Goal: Task Accomplishment & Management: Manage account settings

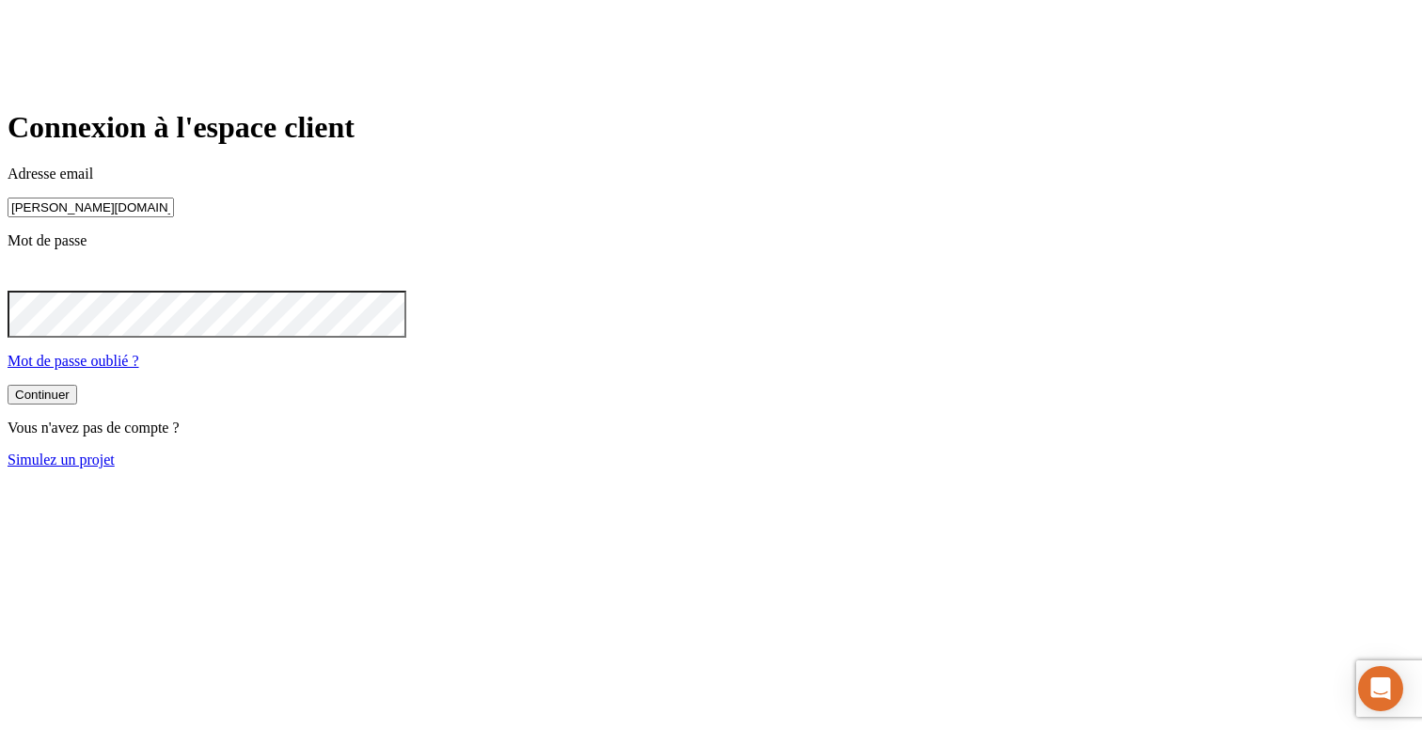
click at [174, 217] on input "james.bond+300@nalo.fr" at bounding box center [91, 207] width 166 height 20
type input "james.bond+36@nalo.fr"
click at [77, 404] on button "Continuer" at bounding box center [43, 395] width 70 height 20
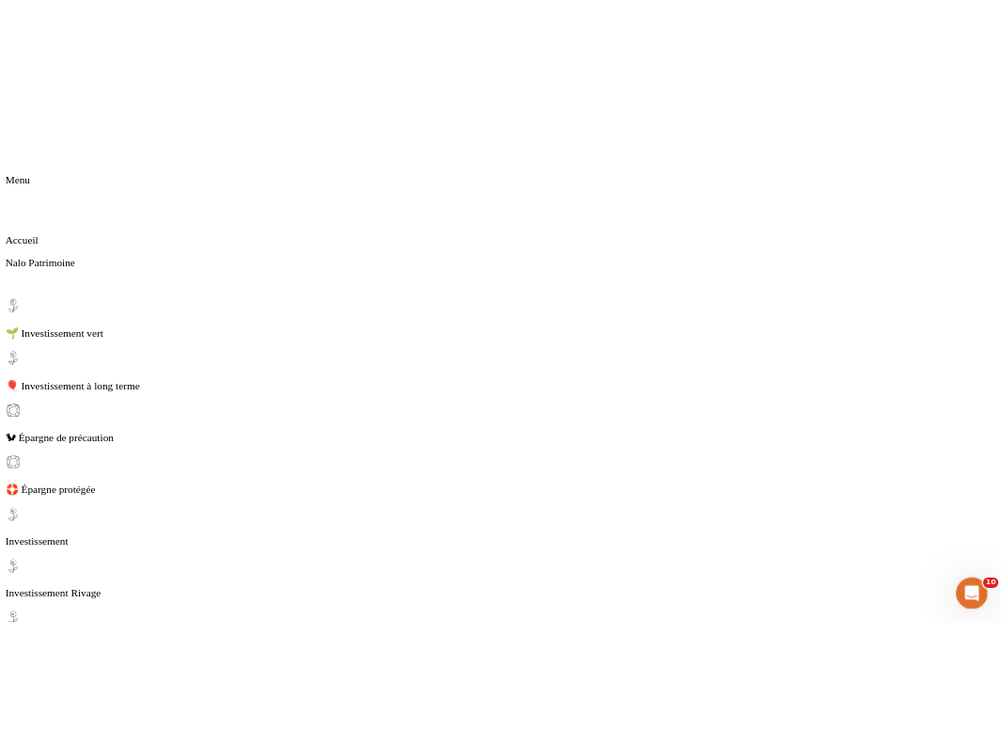
scroll to position [242, 0]
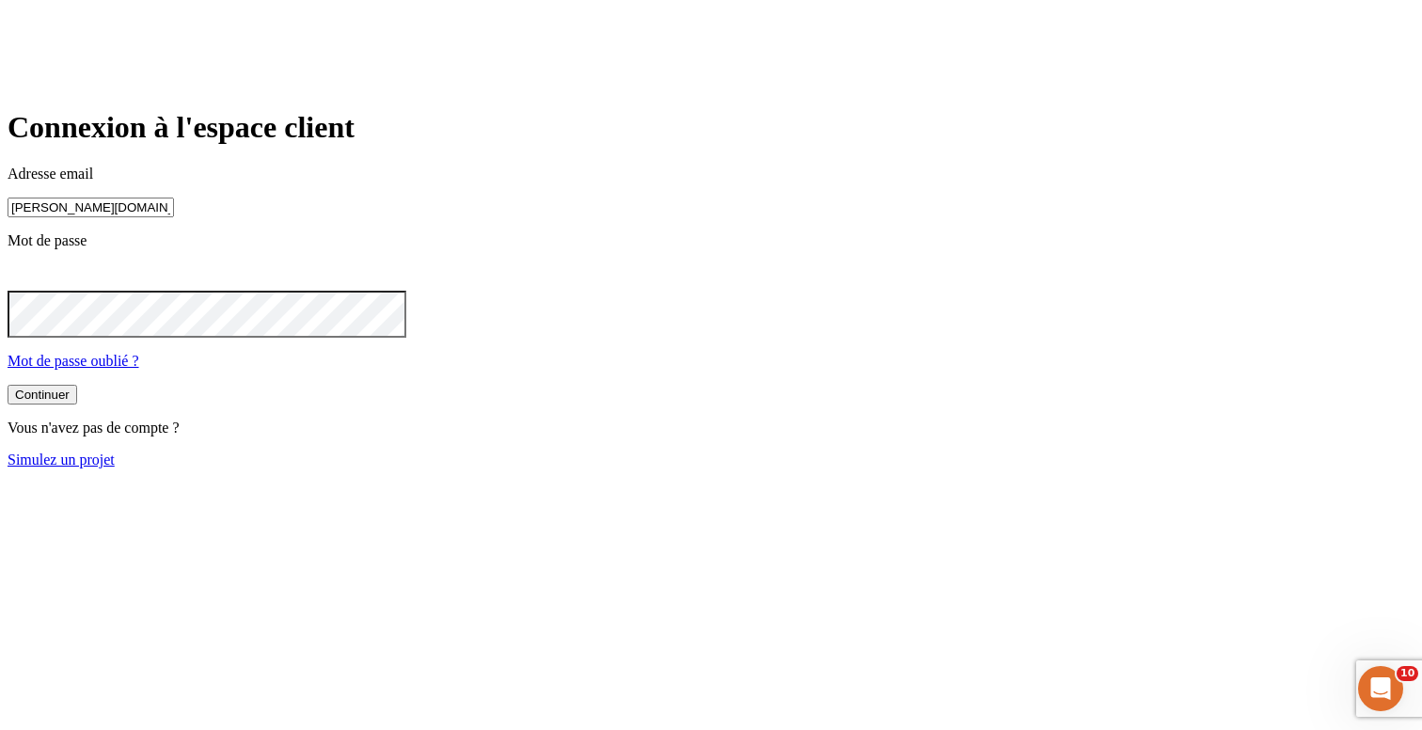
click at [174, 217] on input "[PERSON_NAME][DOMAIN_NAME][EMAIL_ADDRESS][DOMAIN_NAME]" at bounding box center [91, 207] width 166 height 20
type input "james.bond+45@nalo.fr"
click at [77, 404] on button "Continuer" at bounding box center [43, 395] width 70 height 20
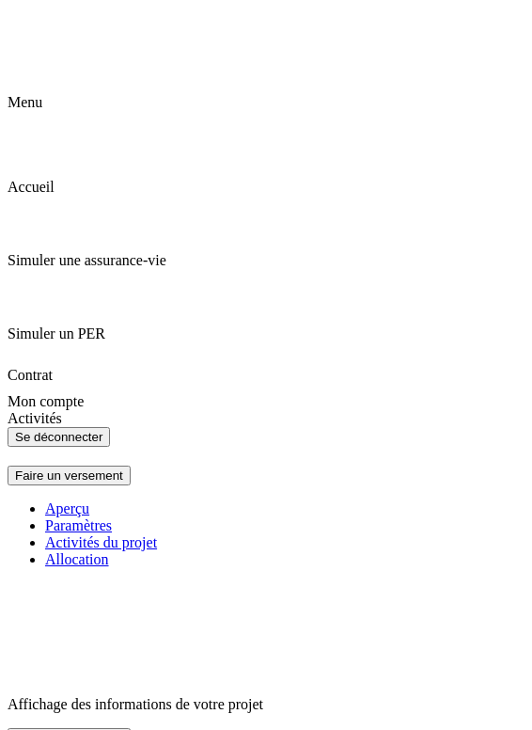
click at [24, 42] on header at bounding box center [266, 51] width 517 height 86
click at [24, 26] on icon at bounding box center [19, 19] width 23 height 23
click at [88, 137] on div "Accueil" at bounding box center [266, 166] width 517 height 58
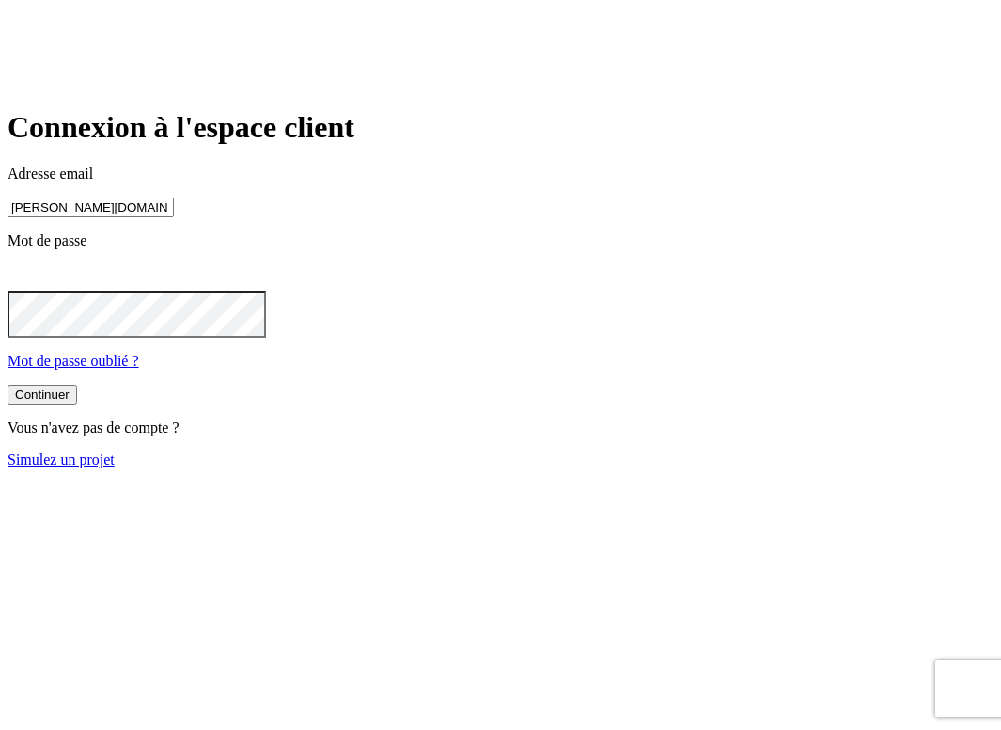
click at [174, 217] on input "[PERSON_NAME][DOMAIN_NAME][EMAIL_ADDRESS][DOMAIN_NAME]" at bounding box center [91, 207] width 166 height 20
type input "james.bond+42@nalo.fr"
click at [70, 403] on div "Continuer" at bounding box center [42, 396] width 55 height 14
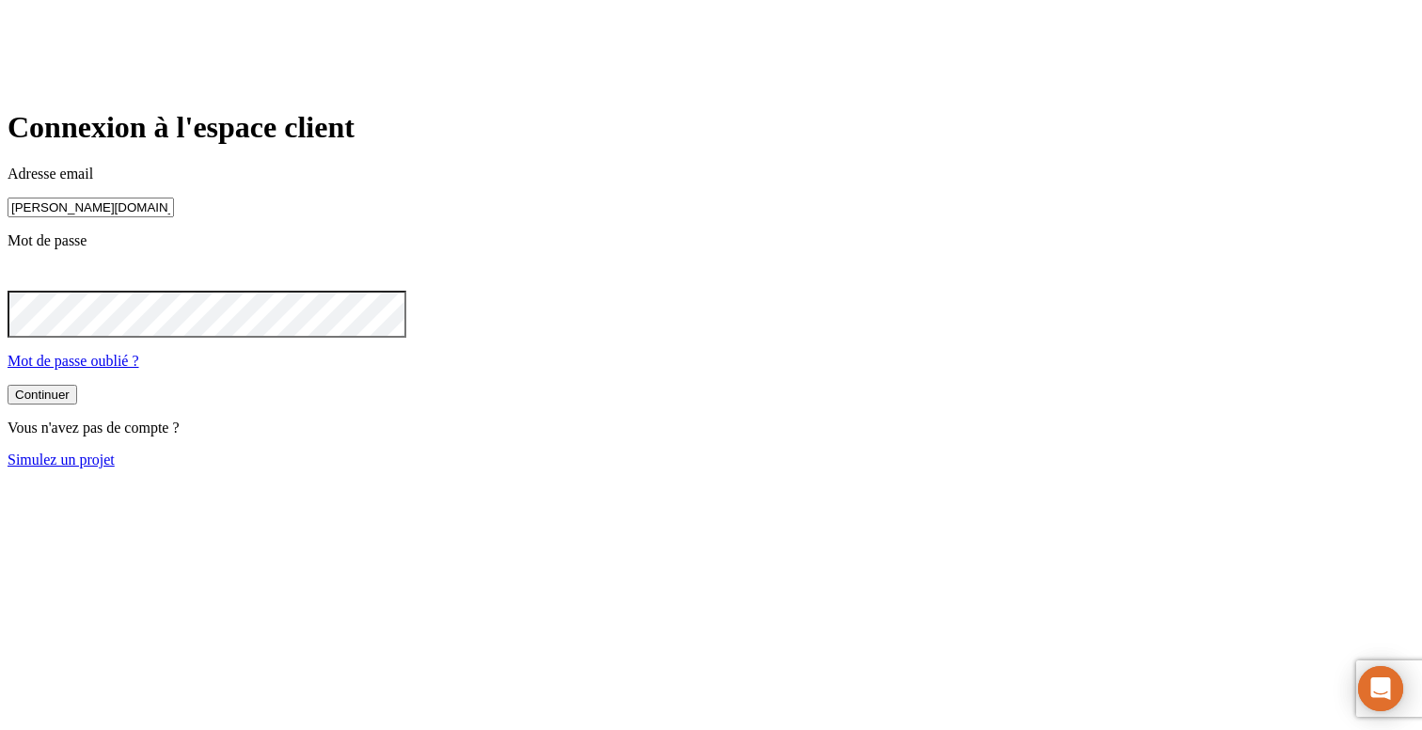
click at [174, 217] on input "[PERSON_NAME][DOMAIN_NAME][EMAIL_ADDRESS][DOMAIN_NAME]" at bounding box center [91, 207] width 166 height 20
type input "[PERSON_NAME][DOMAIN_NAME][EMAIL_ADDRESS][DOMAIN_NAME]"
click at [77, 406] on button "Continuer" at bounding box center [43, 396] width 70 height 20
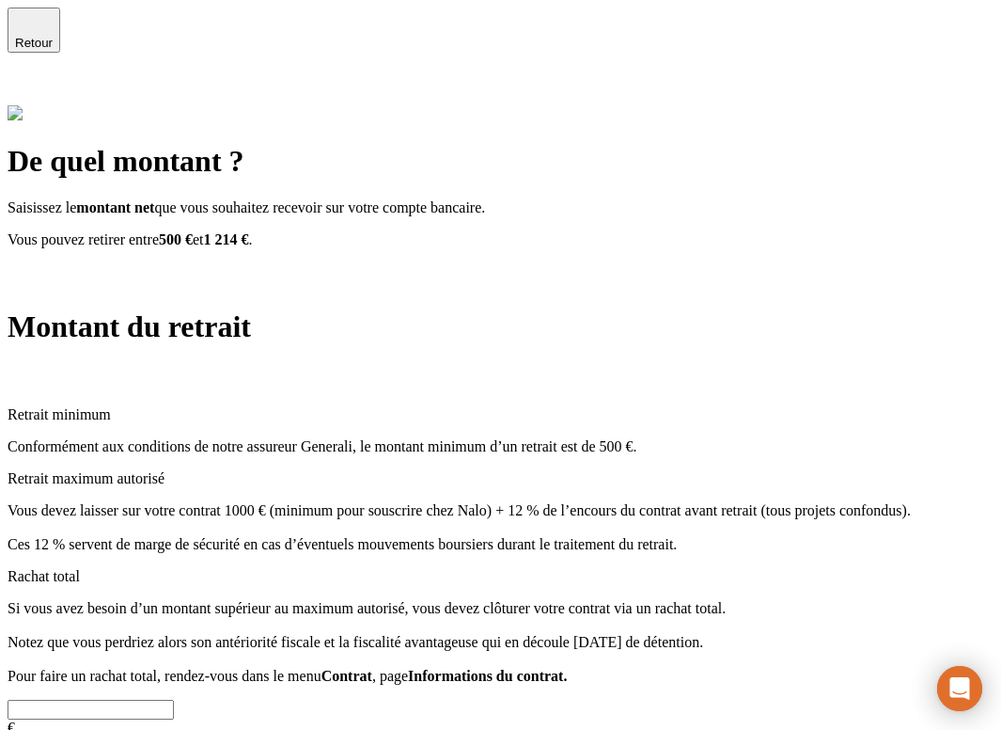
click at [899, 240] on div "De quel montant ? Saisissez le montant net que vous souhaitez recevoir sur votr…" at bounding box center [501, 454] width 986 height 698
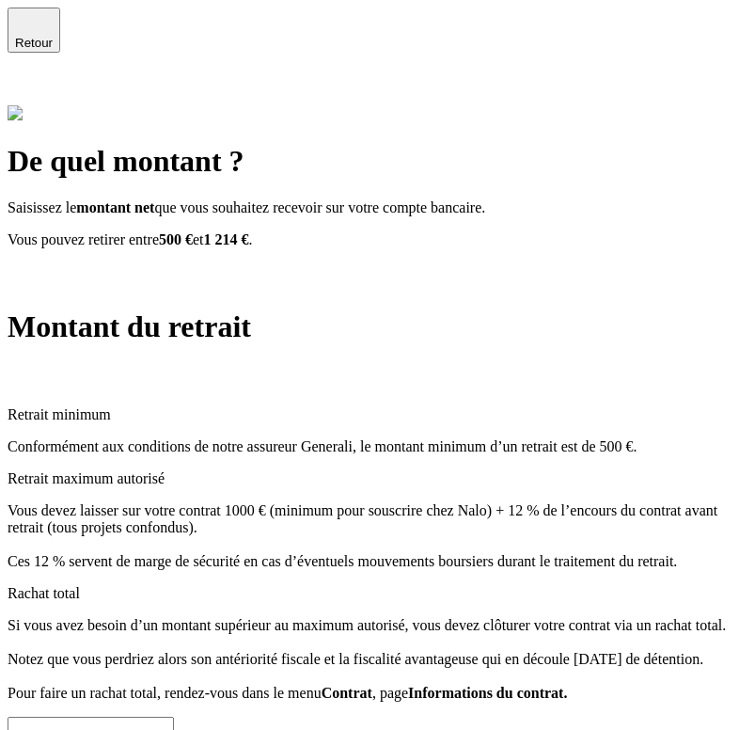
click at [700, 47] on div "Retour" at bounding box center [370, 57] width 724 height 98
click at [25, 84] on icon at bounding box center [18, 90] width 13 height 13
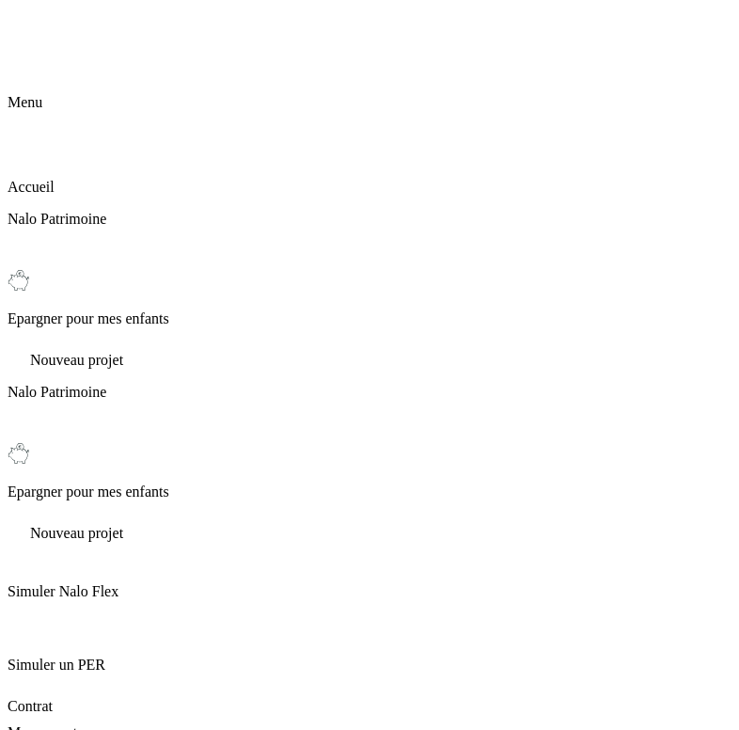
click at [28, 25] on icon at bounding box center [19, 19] width 23 height 23
click at [67, 179] on p "Accueil" at bounding box center [370, 187] width 724 height 17
